Goal: Transaction & Acquisition: Book appointment/travel/reservation

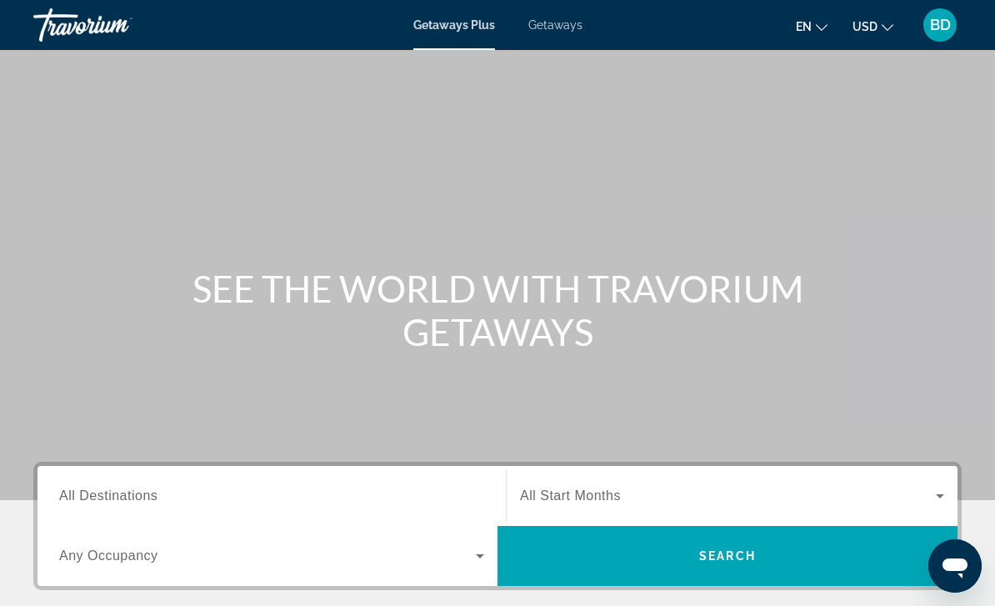
click at [812, 24] on span "en" at bounding box center [804, 26] width 16 height 13
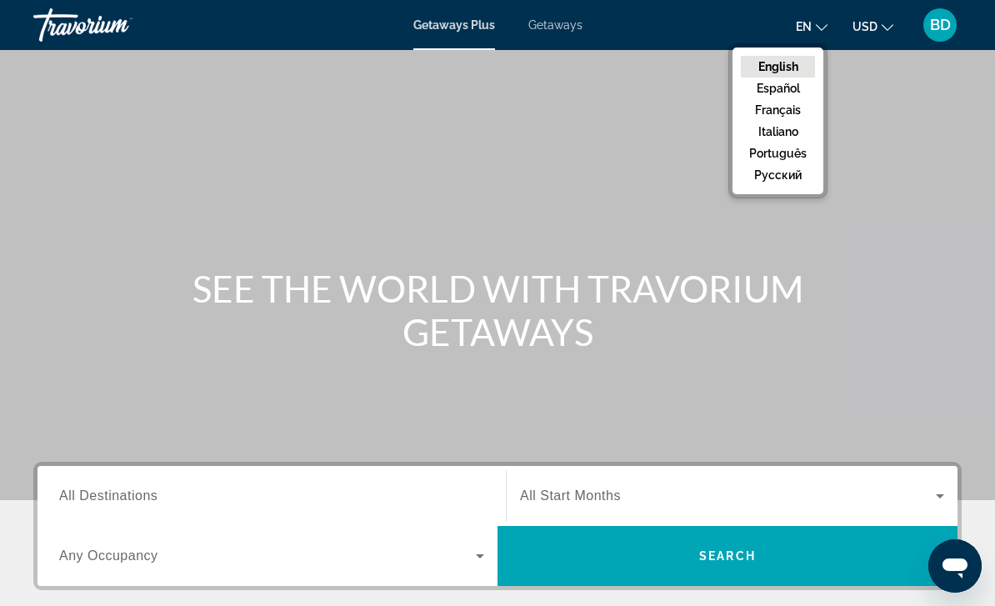
click at [795, 115] on button "Français" at bounding box center [778, 110] width 74 height 22
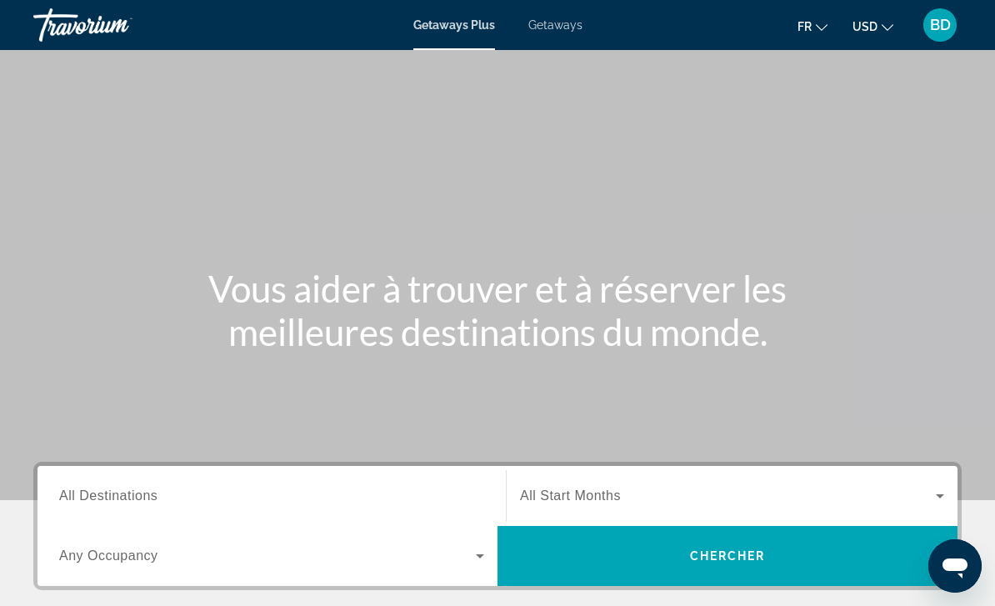
click at [880, 33] on button "USD USD ($) MXN (Mex$) CAD (Can$) GBP (£) EUR (€) AUD (A$) NZD (NZ$) CNY (CN¥)" at bounding box center [873, 26] width 41 height 24
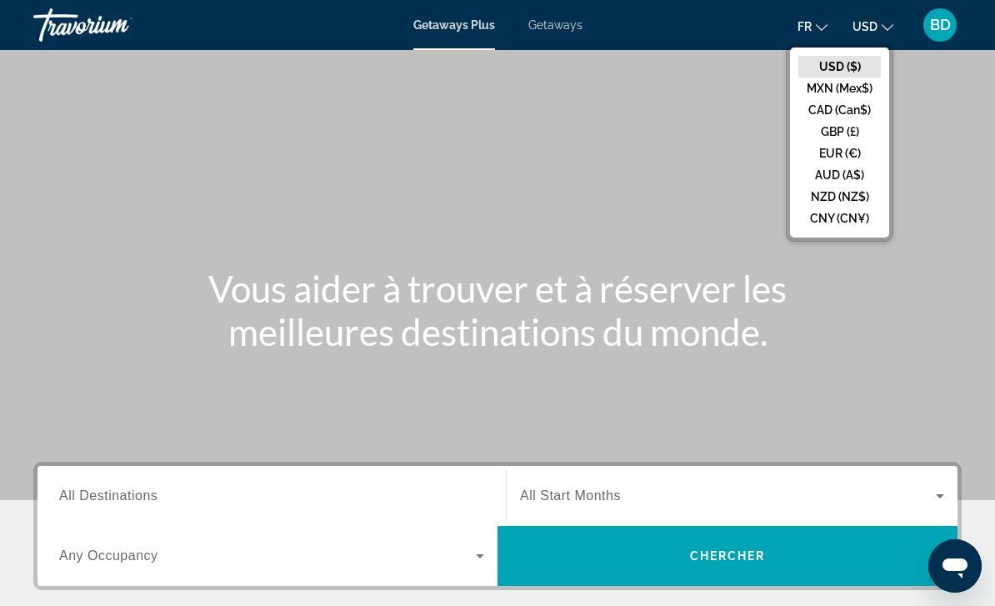
click at [848, 157] on button "EUR (€)" at bounding box center [840, 154] width 83 height 22
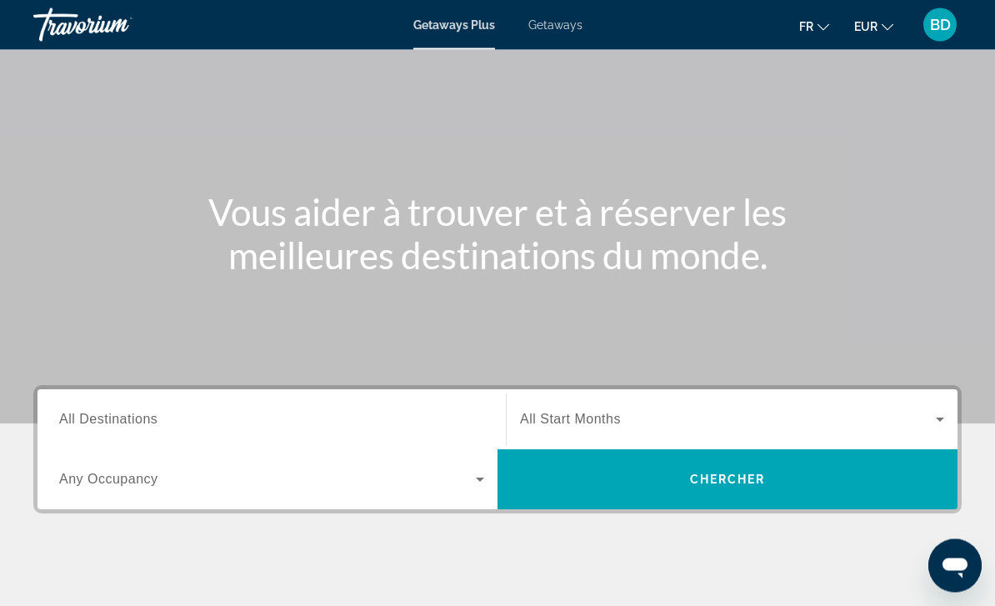
click at [419, 481] on span "Search widget" at bounding box center [267, 480] width 417 height 20
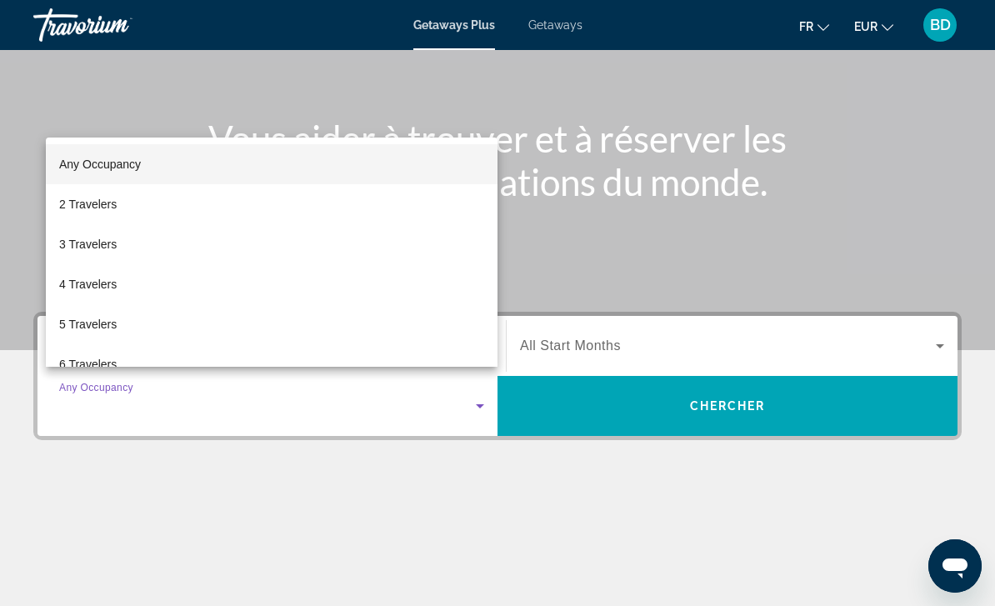
scroll to position [128, 0]
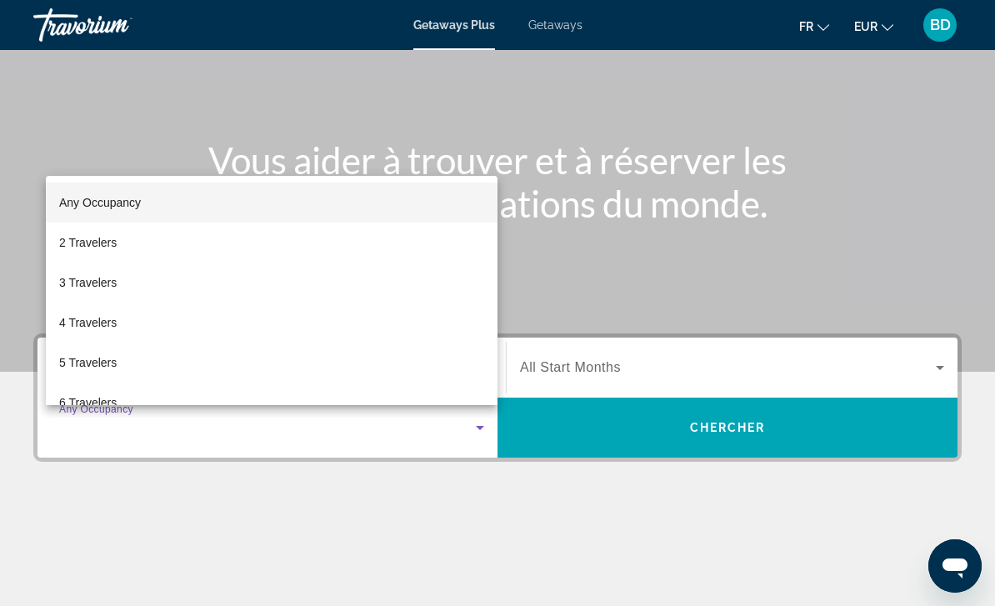
click at [722, 242] on div at bounding box center [497, 303] width 995 height 606
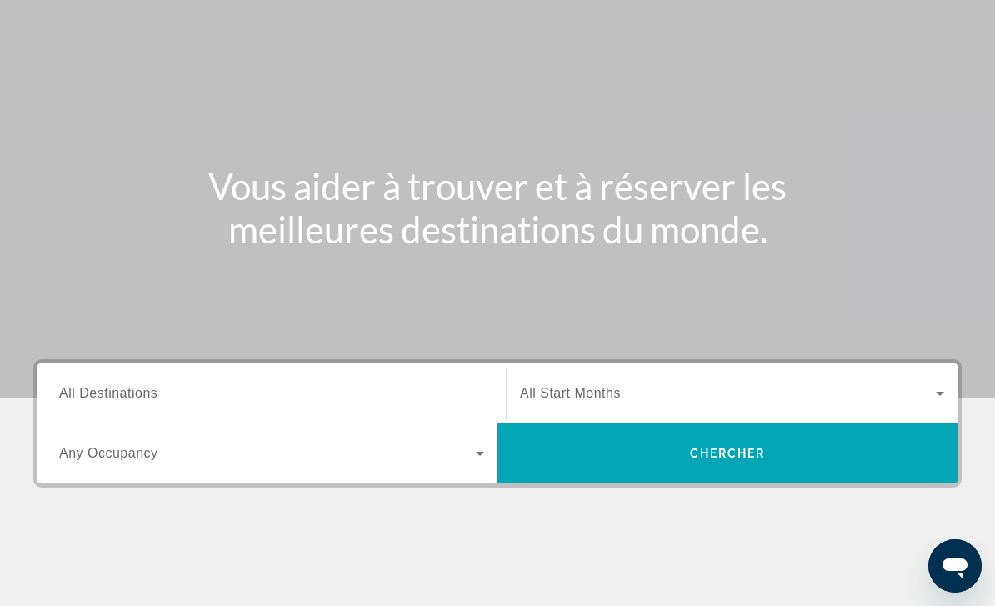
scroll to position [0, 0]
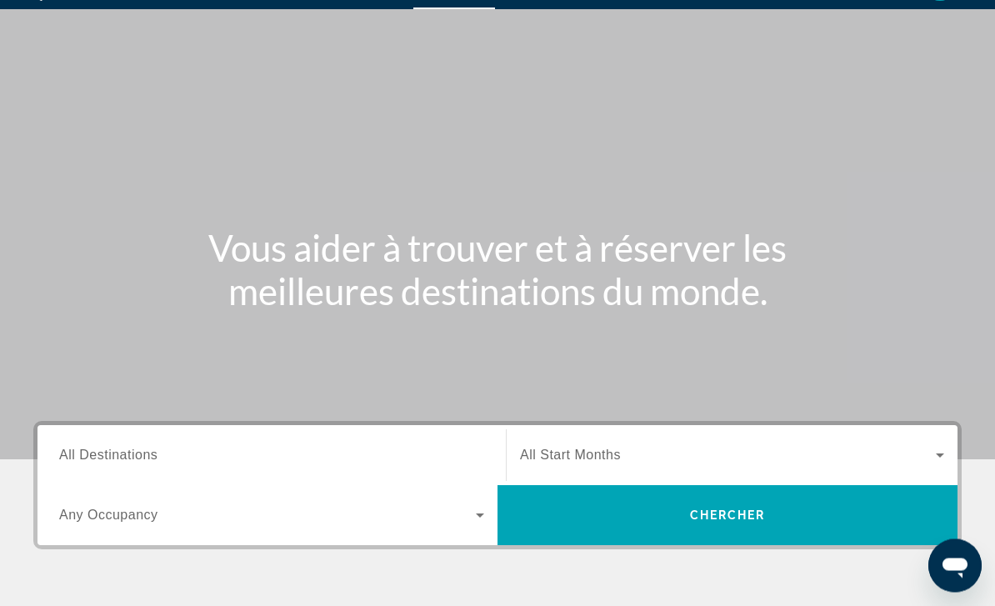
click at [929, 449] on span "Search widget" at bounding box center [728, 456] width 416 height 20
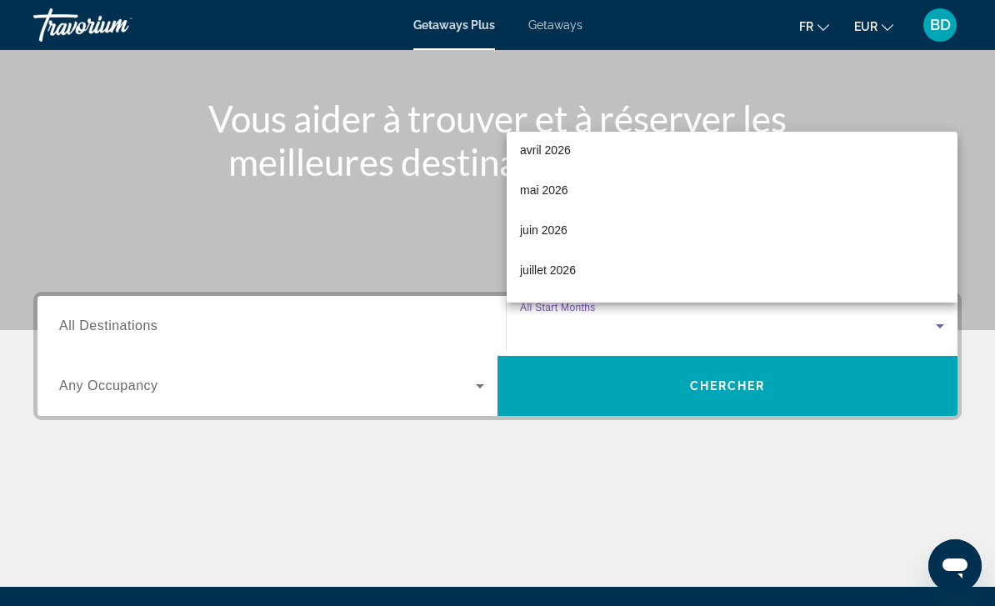
scroll to position [324, 0]
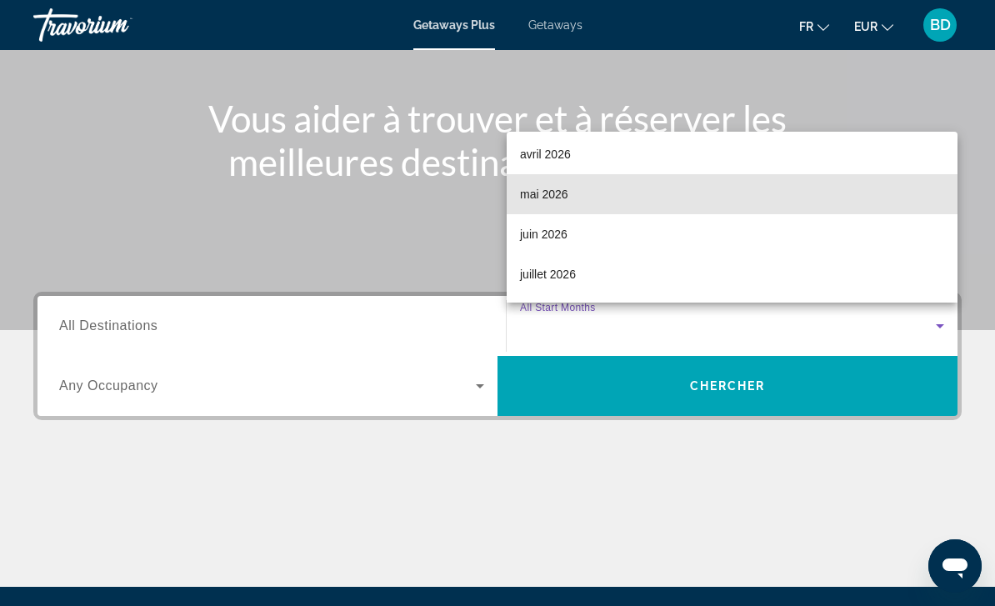
click at [584, 214] on mat-option "mai 2026" at bounding box center [732, 194] width 451 height 40
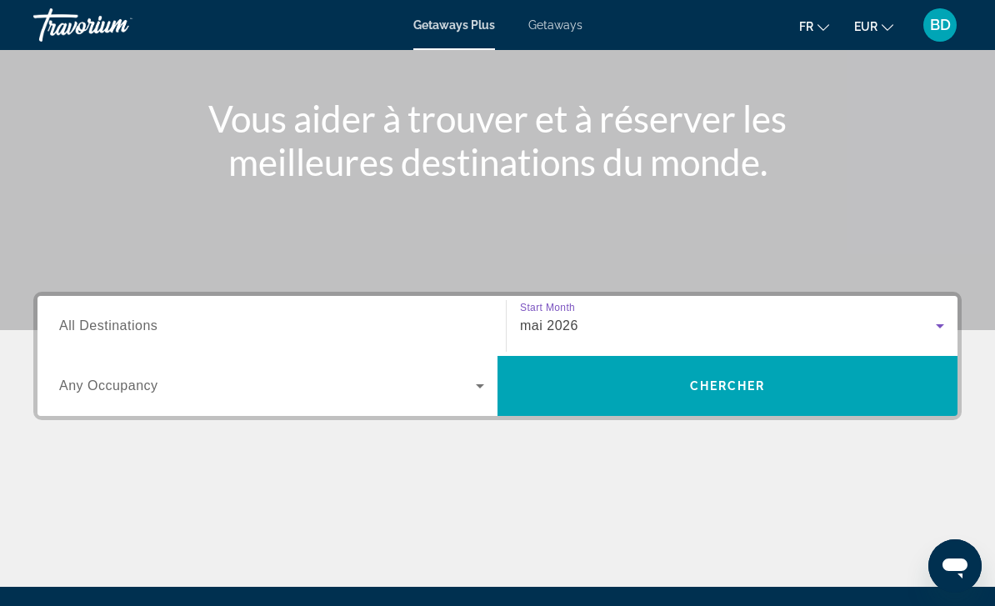
click at [392, 326] on input "Destination All Destinations" at bounding box center [271, 327] width 425 height 20
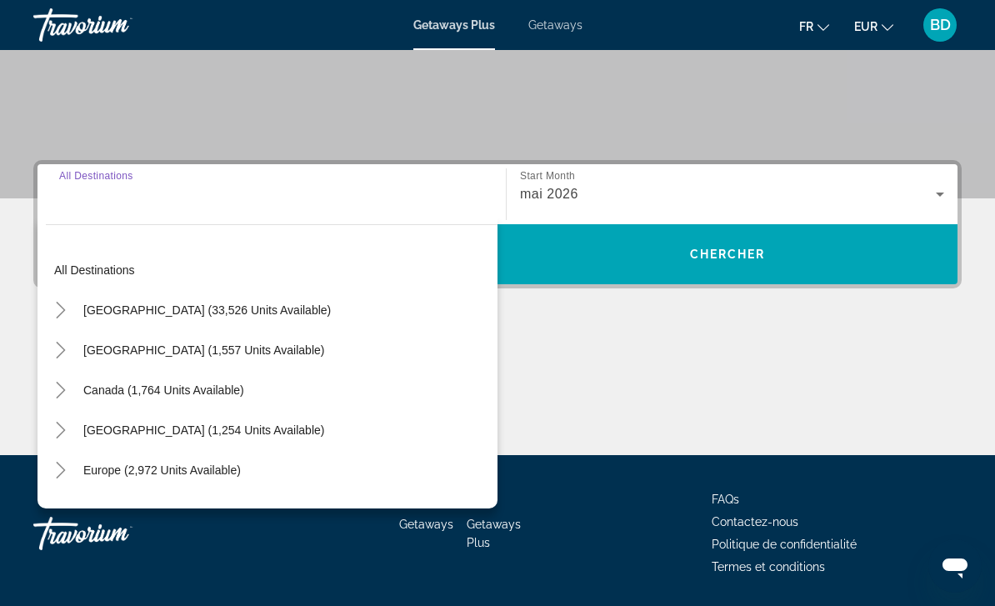
scroll to position [0, 0]
click at [215, 459] on span "Search widget" at bounding box center [162, 470] width 174 height 40
type input "**********"
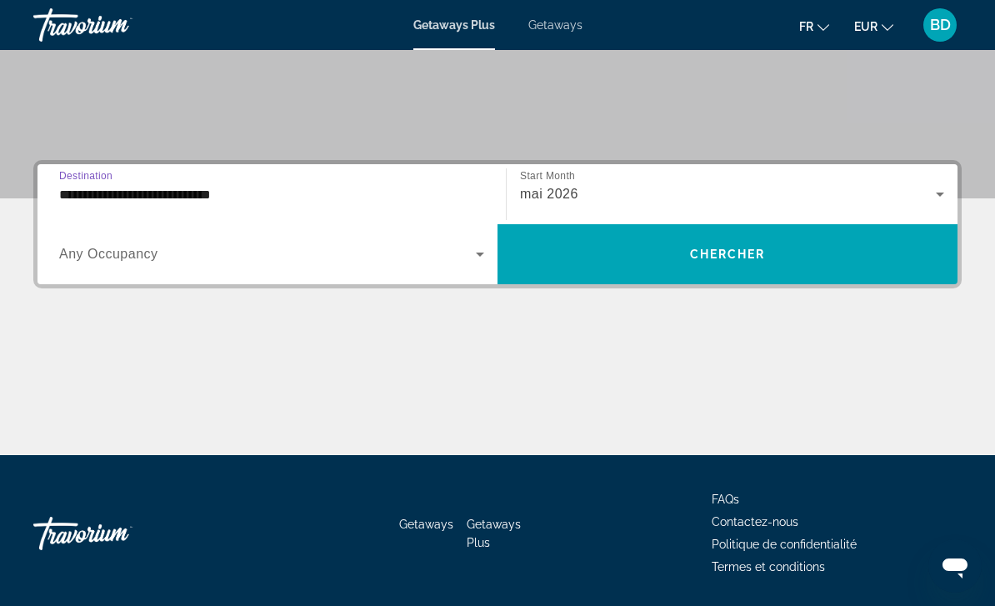
click at [690, 249] on span "Chercher" at bounding box center [728, 254] width 76 height 13
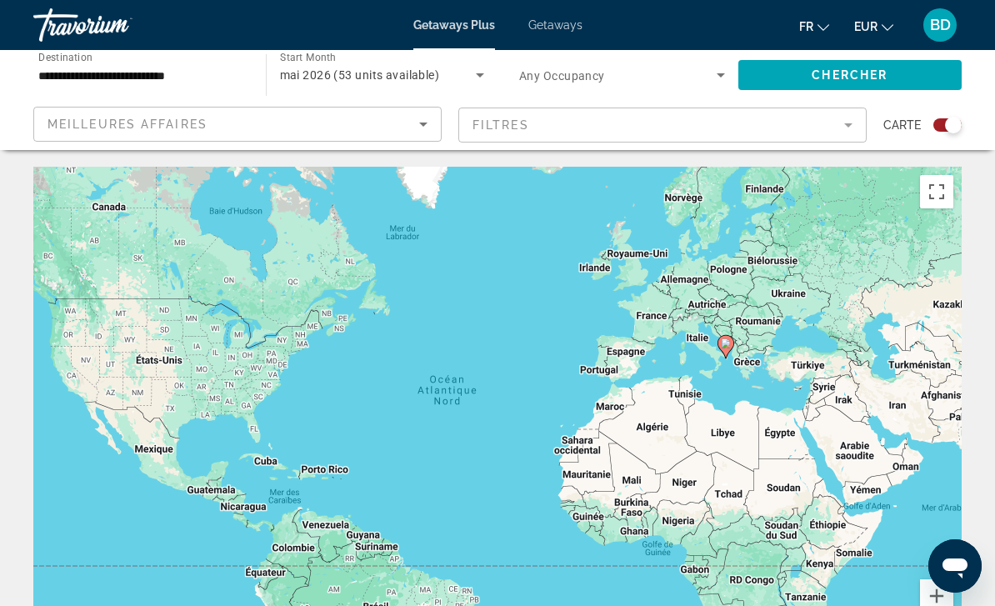
click at [386, 131] on div "Meilleures affaires" at bounding box center [234, 124] width 372 height 20
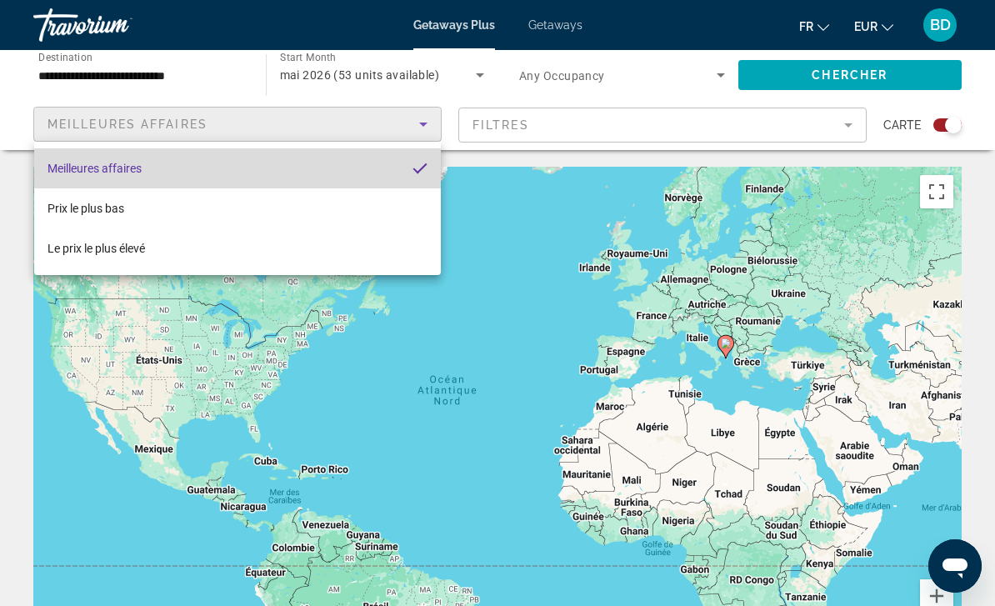
click at [393, 161] on mat-option "Meilleures affaires" at bounding box center [237, 168] width 407 height 40
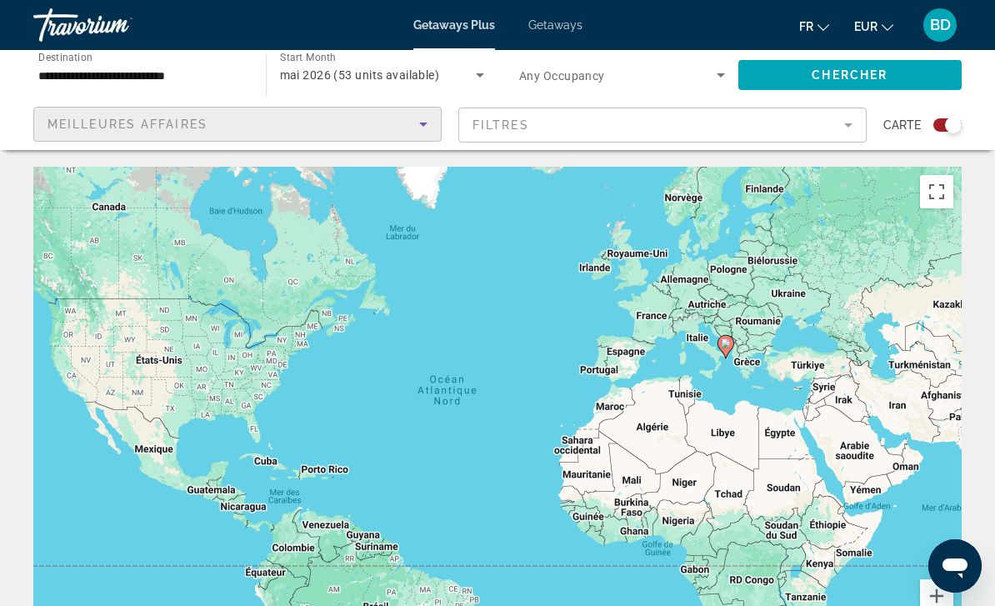
click at [784, 125] on mat-form-field "Filtres" at bounding box center [662, 125] width 408 height 35
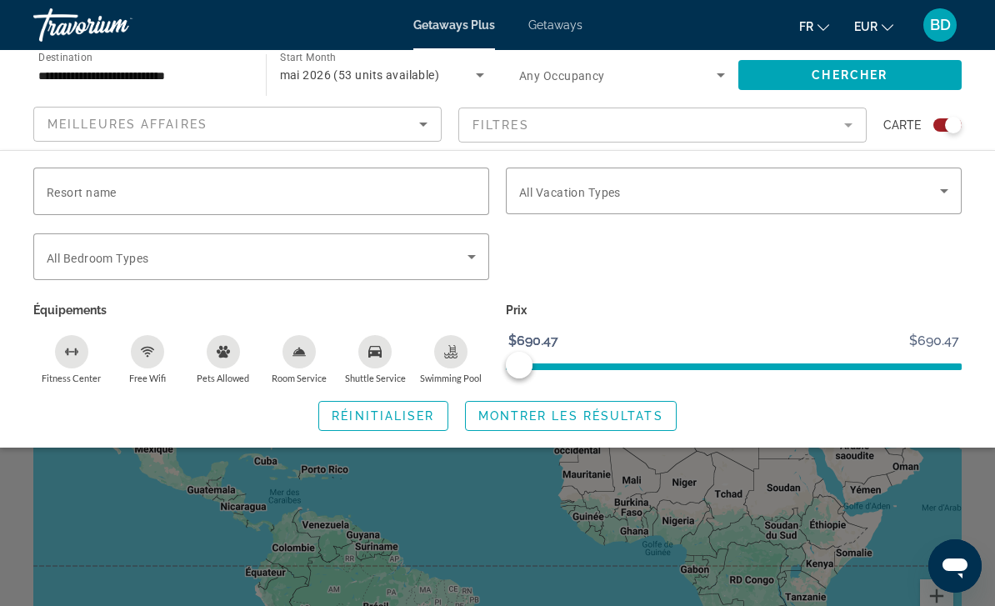
click at [865, 518] on div "Search widget" at bounding box center [497, 428] width 995 height 356
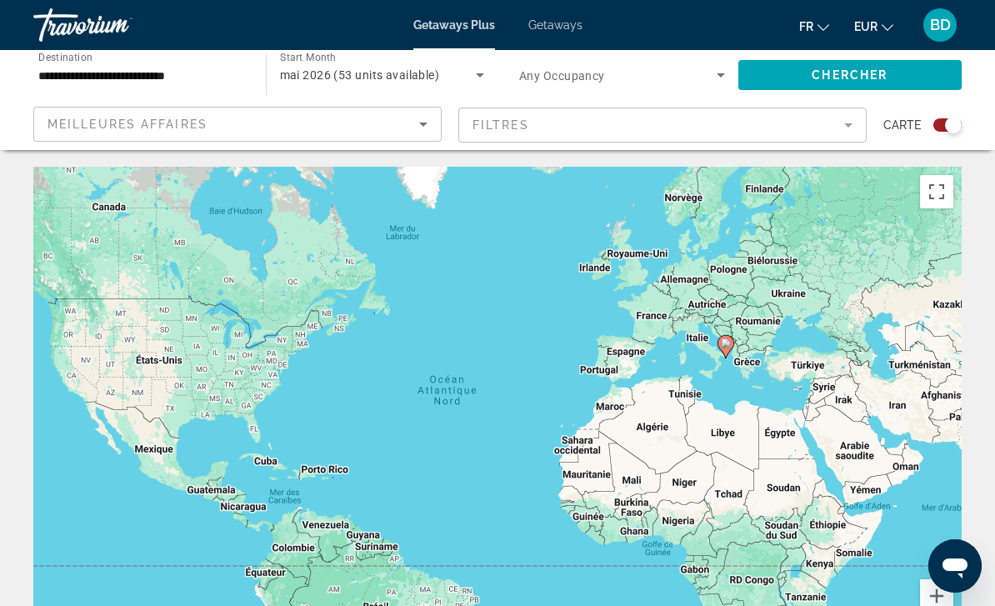
click at [568, 30] on span "Getaways" at bounding box center [556, 24] width 54 height 13
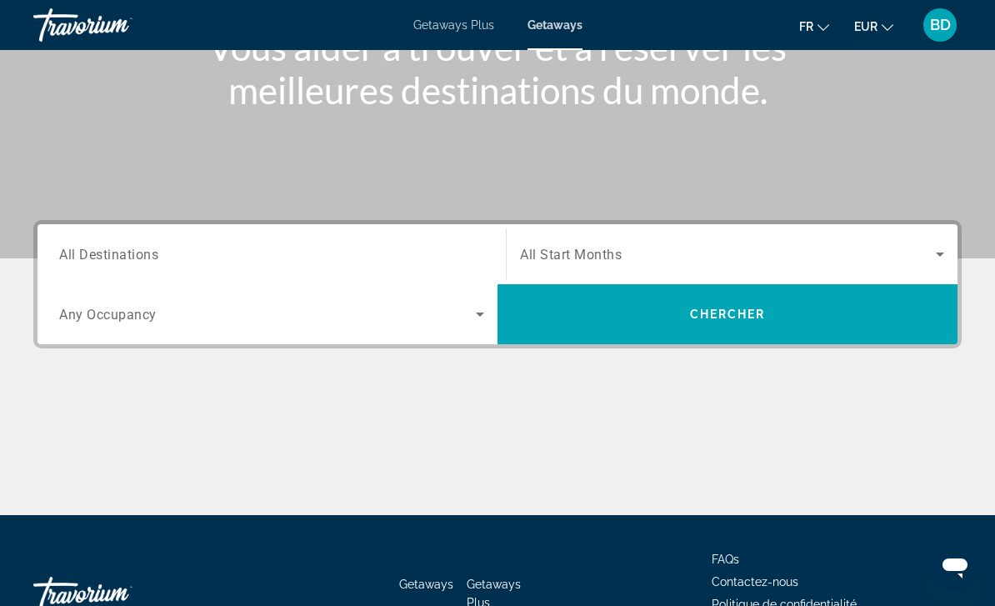
click at [396, 305] on span "Search widget" at bounding box center [267, 314] width 417 height 20
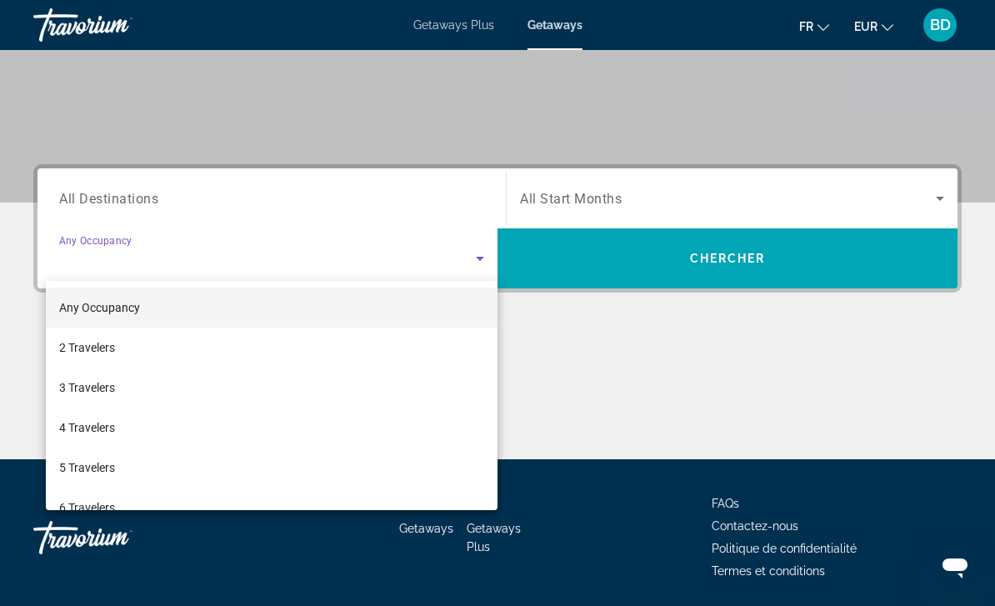
scroll to position [302, 0]
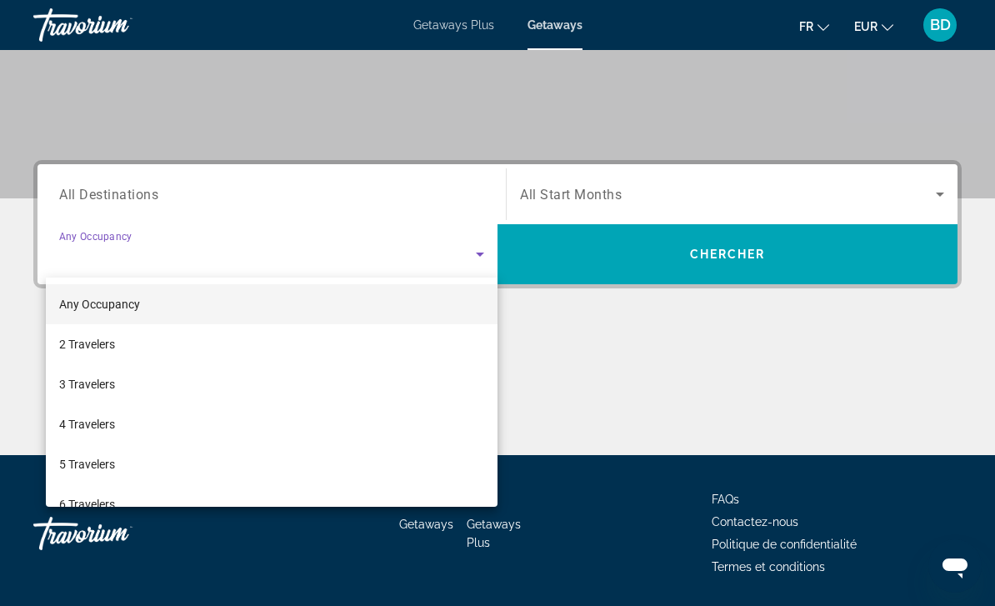
click at [566, 364] on div at bounding box center [497, 303] width 995 height 606
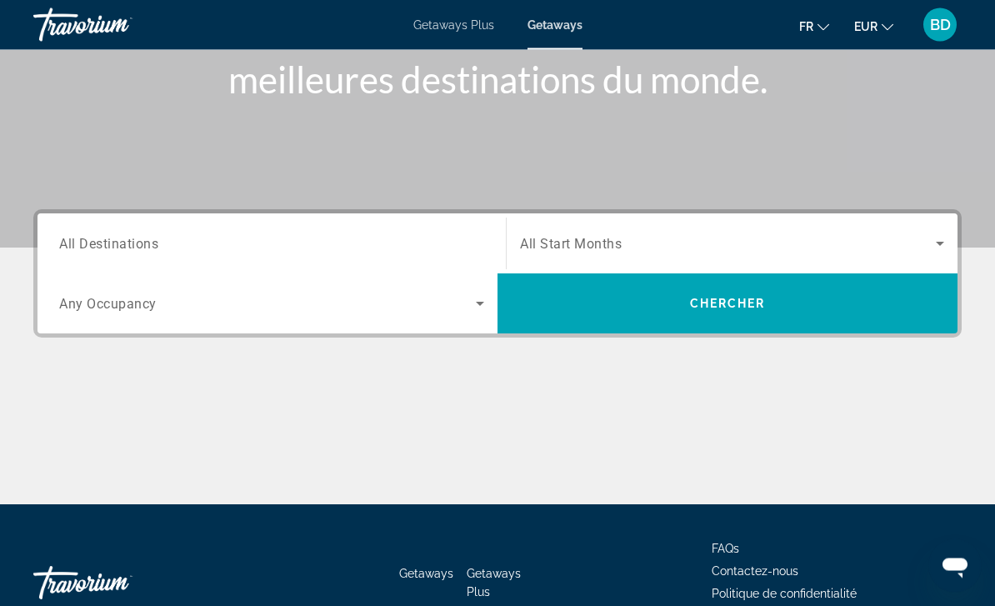
scroll to position [255, 0]
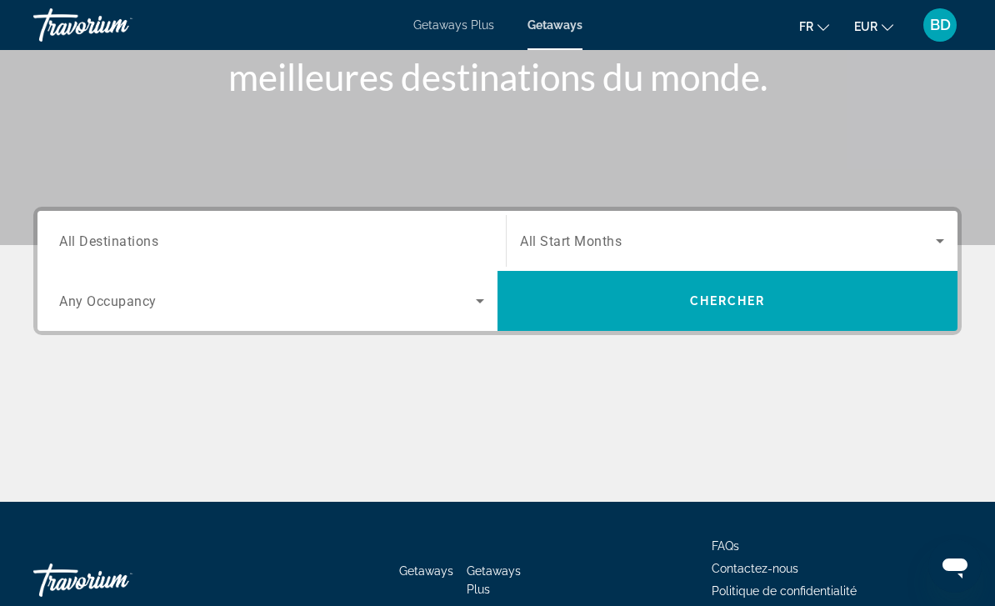
click at [899, 233] on span "Search widget" at bounding box center [728, 241] width 416 height 20
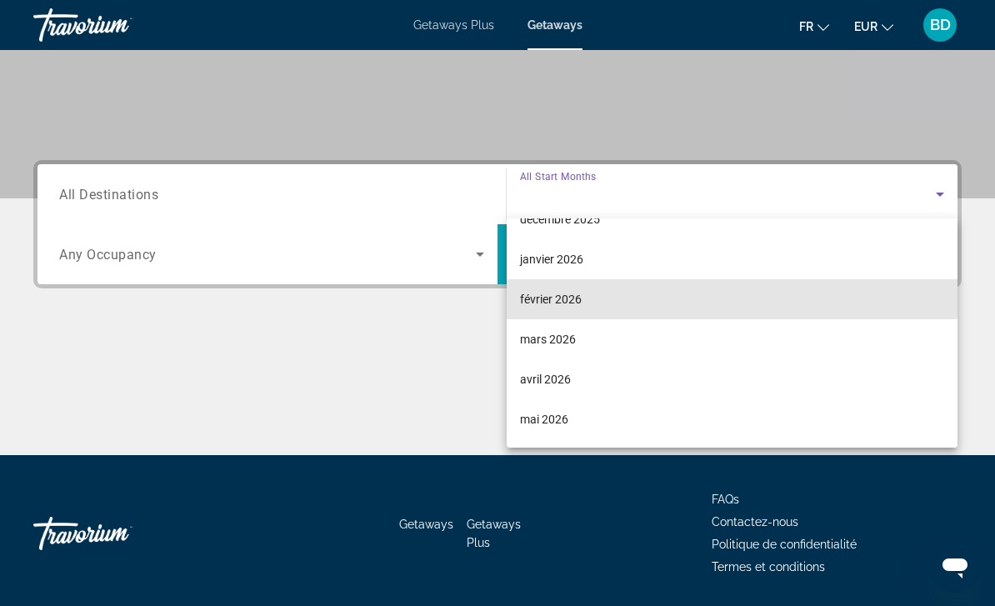
scroll to position [188, 0]
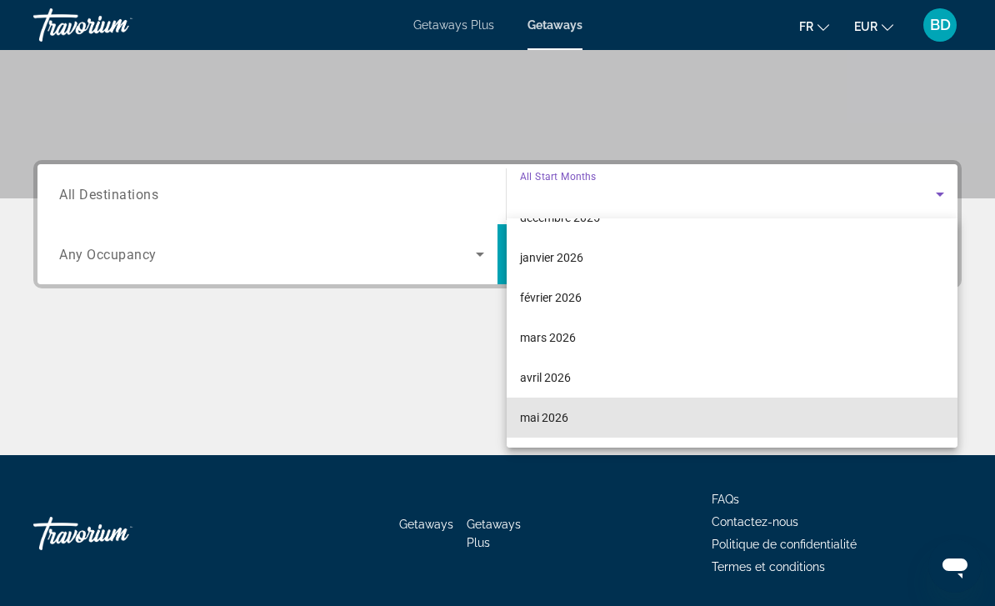
click at [549, 411] on span "mai 2026" at bounding box center [544, 418] width 48 height 20
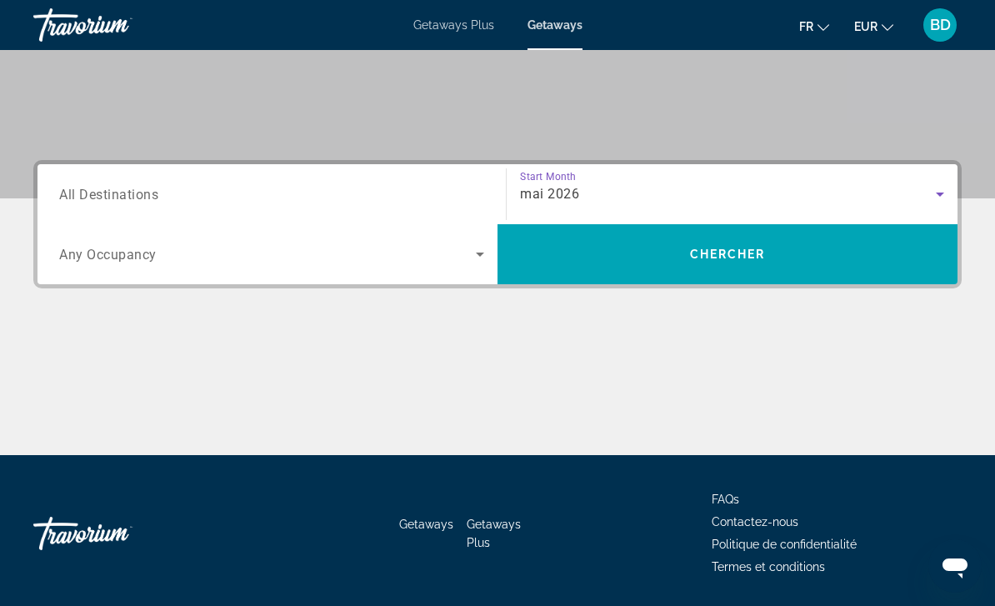
click at [418, 201] on input "Destination All Destinations" at bounding box center [271, 195] width 425 height 20
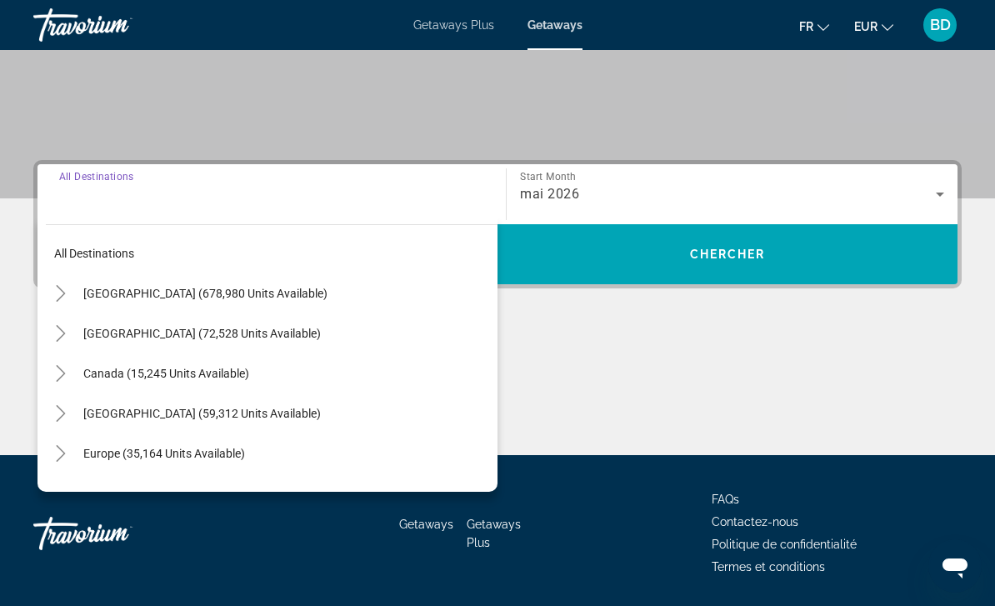
click at [771, 249] on span "Search widget" at bounding box center [728, 254] width 460 height 40
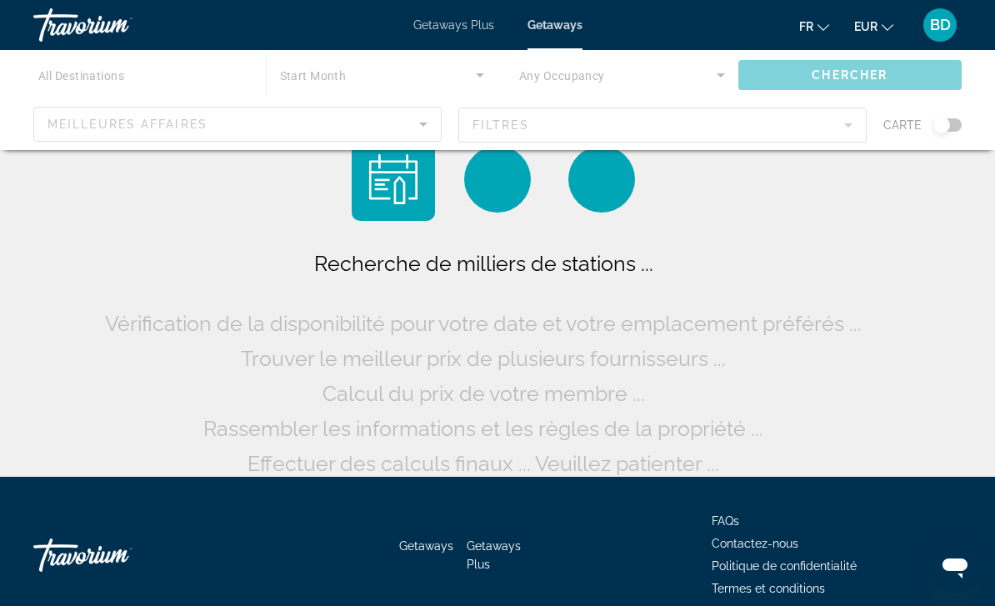
scroll to position [22, 0]
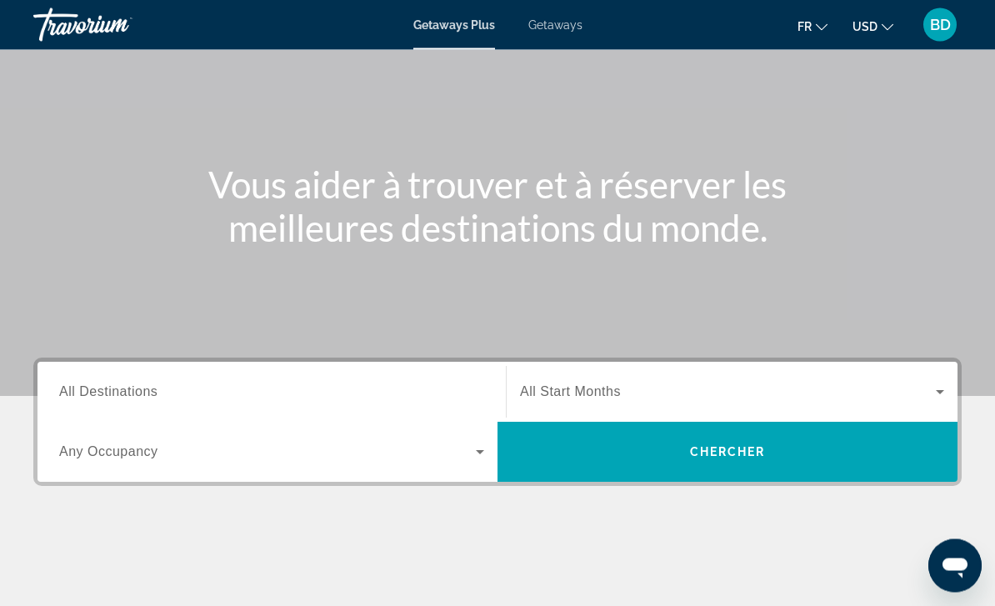
click at [402, 389] on input "Destination All Destinations" at bounding box center [271, 393] width 425 height 20
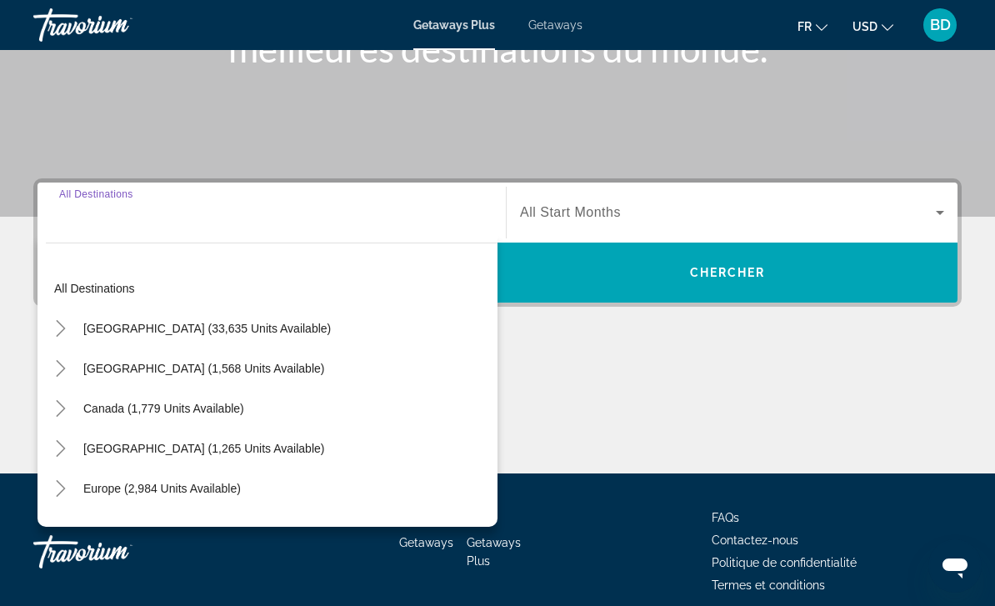
scroll to position [301, 0]
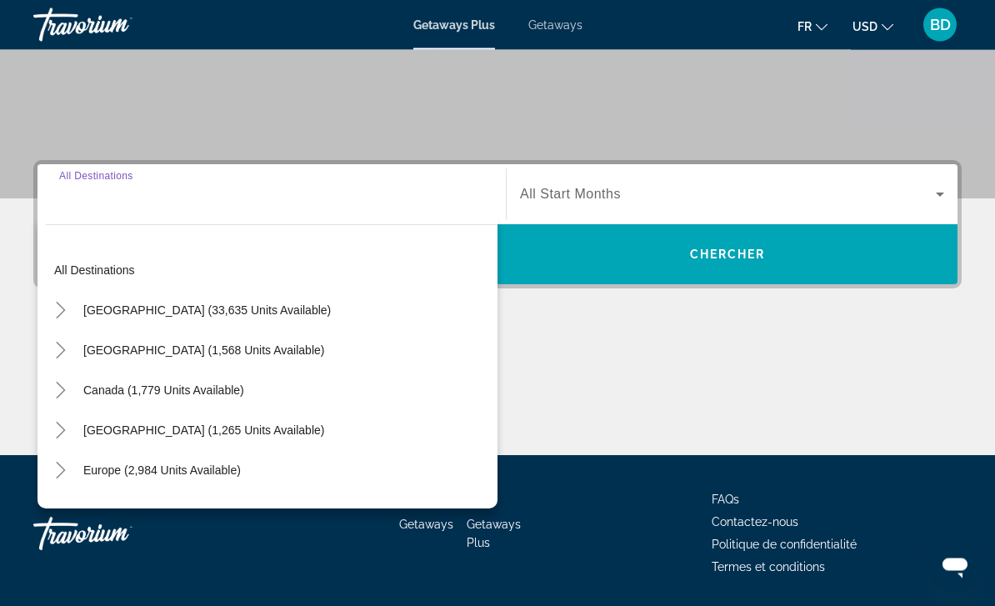
click at [185, 476] on span "Europe (2,984 units available)" at bounding box center [162, 470] width 158 height 13
type input "**********"
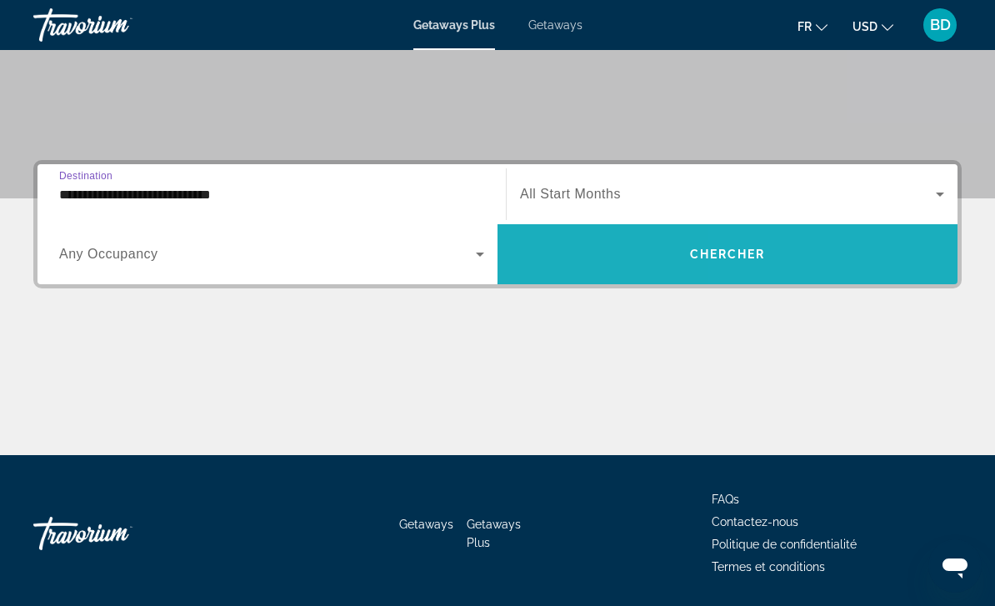
click at [763, 251] on span "Chercher" at bounding box center [728, 254] width 76 height 13
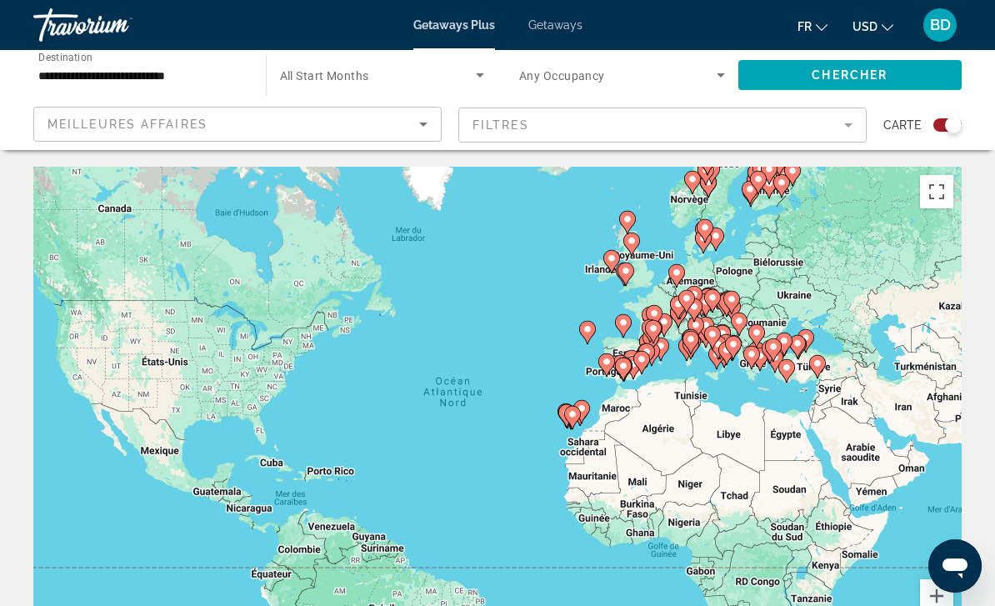
scroll to position [30, 0]
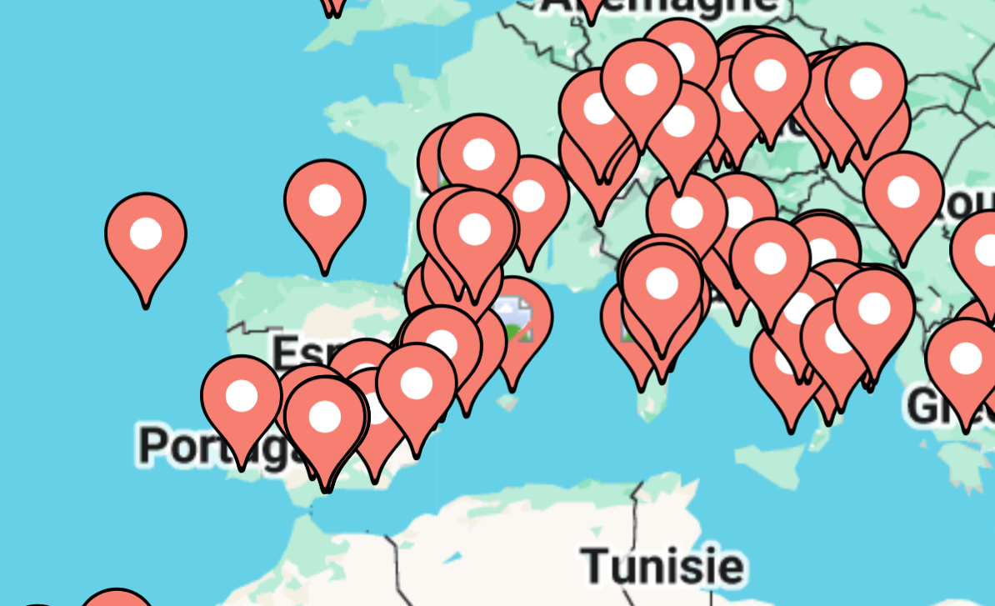
click at [683, 301] on icon "Main content" at bounding box center [690, 312] width 15 height 22
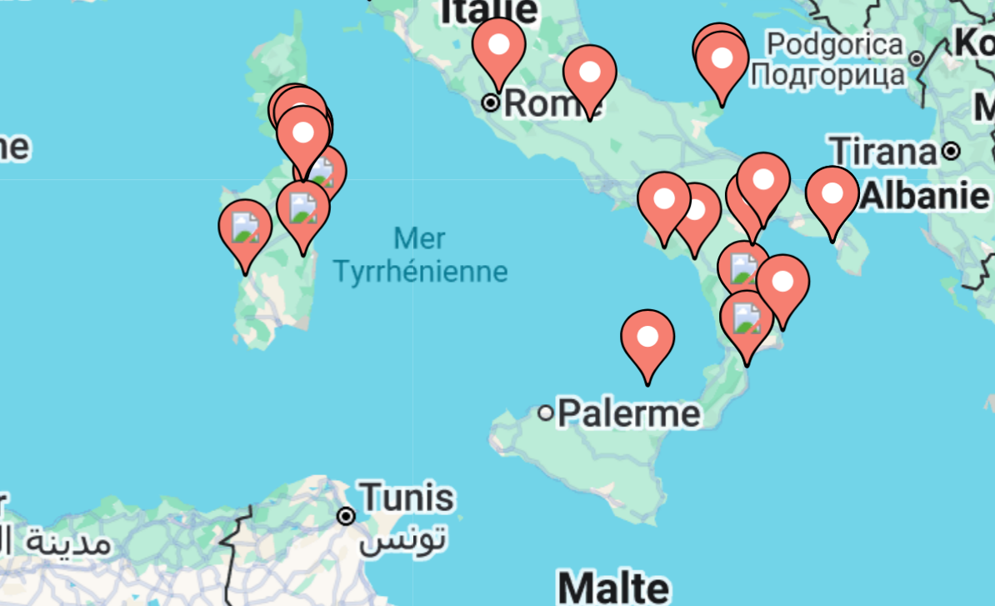
type input "**********"
click at [628, 391] on image "Main content" at bounding box center [633, 396] width 10 height 10
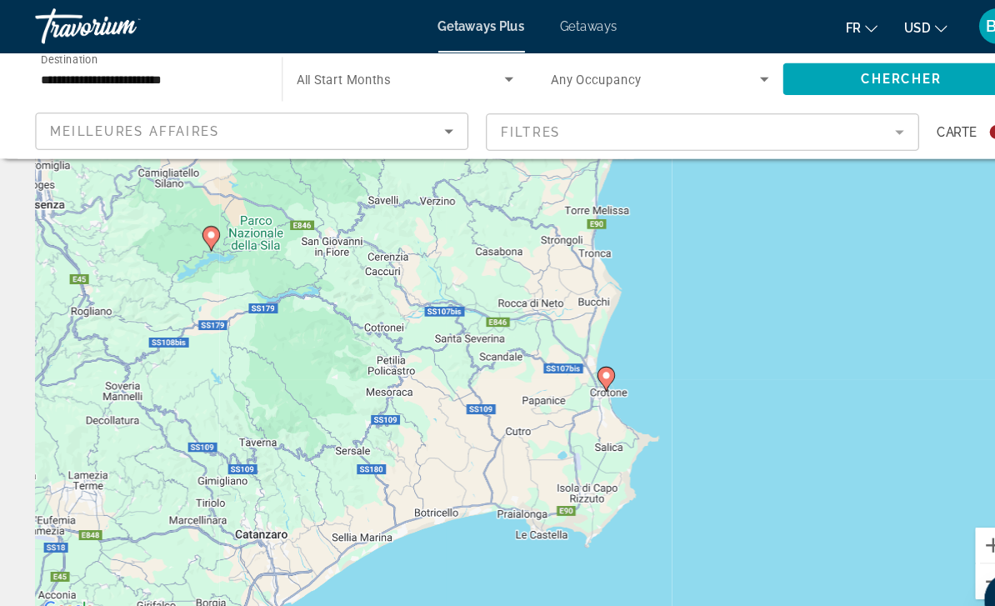
scroll to position [0, 0]
